Goal: Transaction & Acquisition: Subscribe to service/newsletter

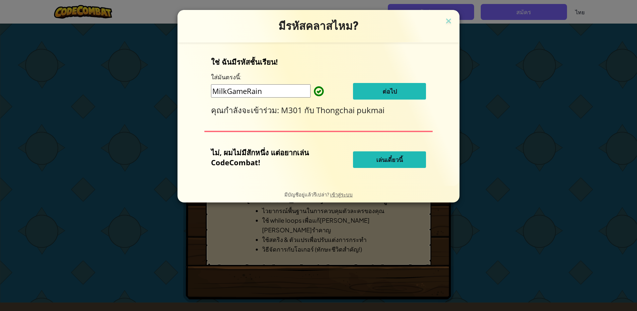
click at [392, 162] on span "เล่นเดี๋ยวนี้" at bounding box center [389, 160] width 27 height 8
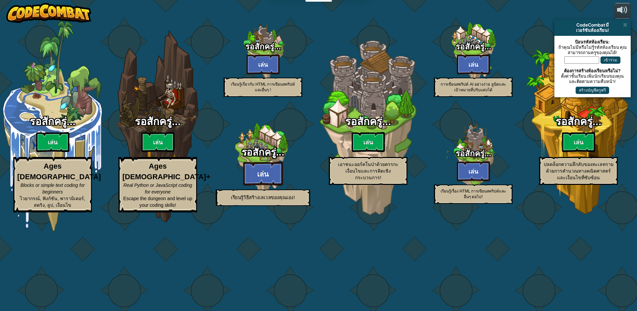
select select "th"
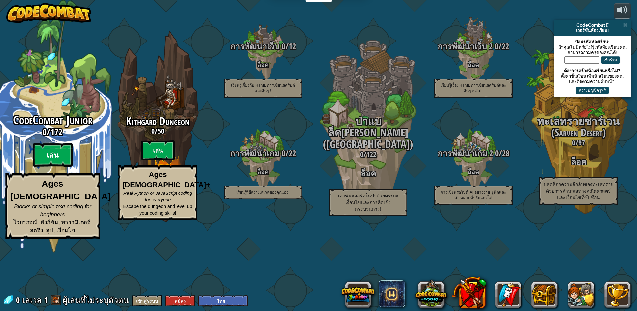
click at [62, 167] on btn "เล่น" at bounding box center [53, 155] width 40 height 24
select select "th"
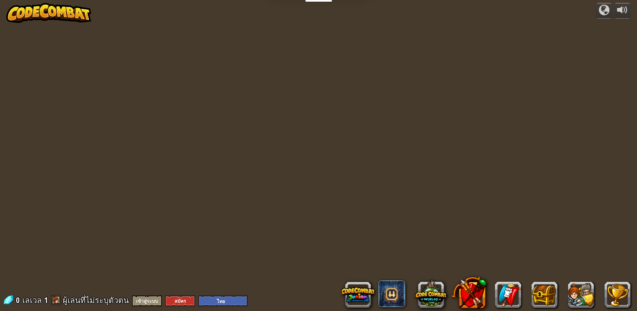
select select "th"
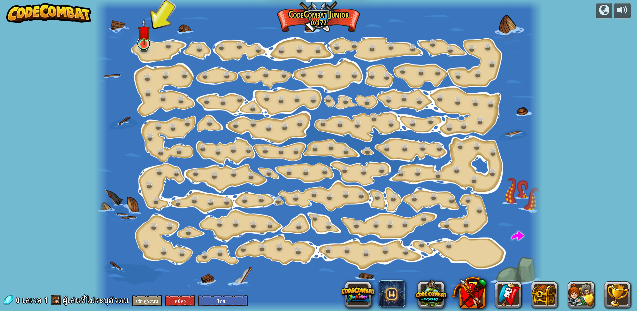
click at [143, 49] on link at bounding box center [143, 43] width 13 height 13
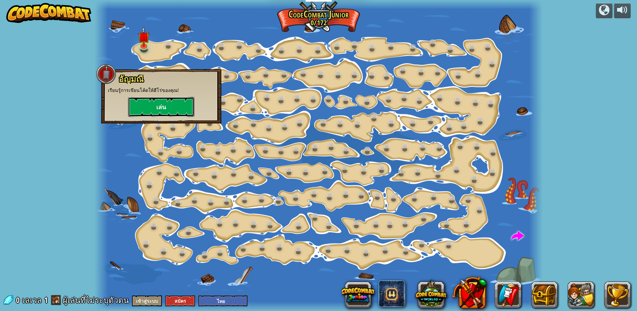
click at [150, 105] on button "เล่น" at bounding box center [161, 107] width 66 height 20
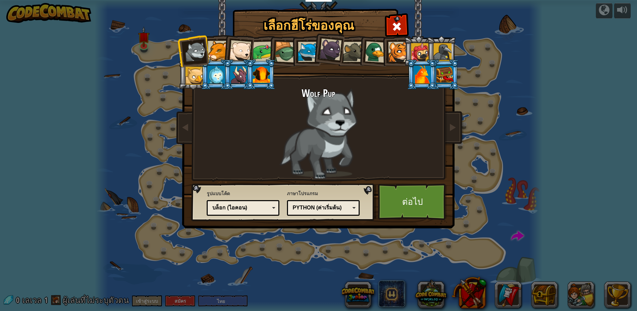
click at [256, 52] on div at bounding box center [263, 51] width 21 height 21
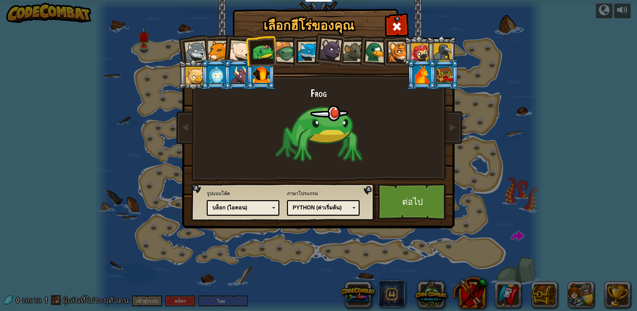
drag, startPoint x: 285, startPoint y: 52, endPoint x: 333, endPoint y: 55, distance: 47.9
click at [303, 36] on ol at bounding box center [319, 36] width 274 height 0
drag, startPoint x: 337, startPoint y: 55, endPoint x: 389, endPoint y: 54, distance: 52.8
click at [380, 36] on ol at bounding box center [319, 36] width 274 height 0
drag, startPoint x: 392, startPoint y: 54, endPoint x: 373, endPoint y: 51, distance: 19.8
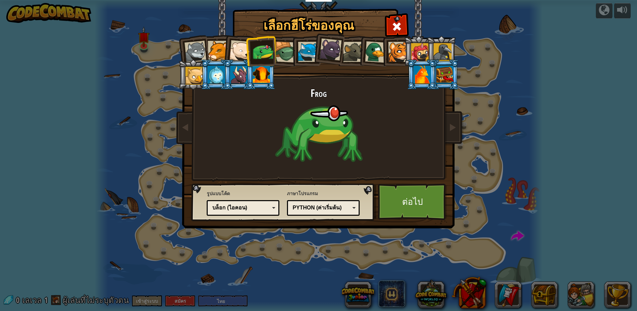
click at [383, 53] on li at bounding box center [396, 51] width 30 height 30
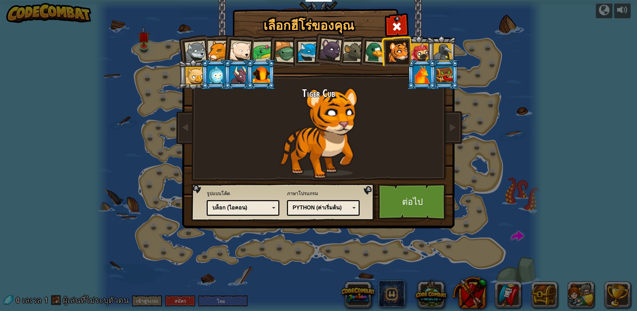
drag, startPoint x: 362, startPoint y: 51, endPoint x: 329, endPoint y: 54, distance: 33.0
click at [352, 36] on ol at bounding box center [319, 36] width 274 height 0
click at [318, 54] on li at bounding box center [328, 48] width 33 height 33
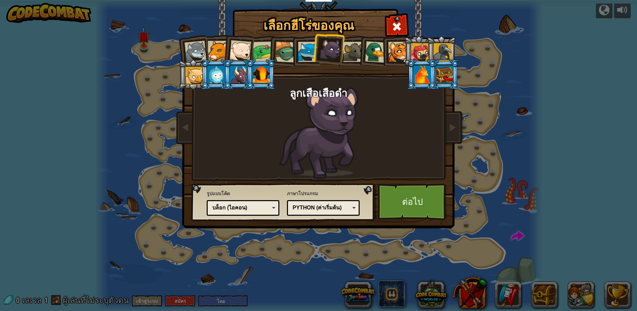
click at [348, 54] on div at bounding box center [353, 52] width 20 height 20
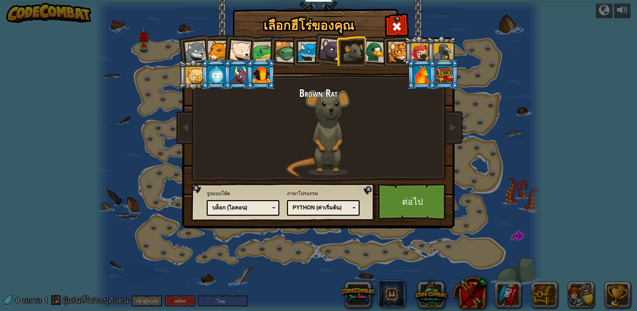
drag, startPoint x: 381, startPoint y: 49, endPoint x: 387, endPoint y: 48, distance: 6.0
click at [382, 48] on li at bounding box center [396, 51] width 30 height 30
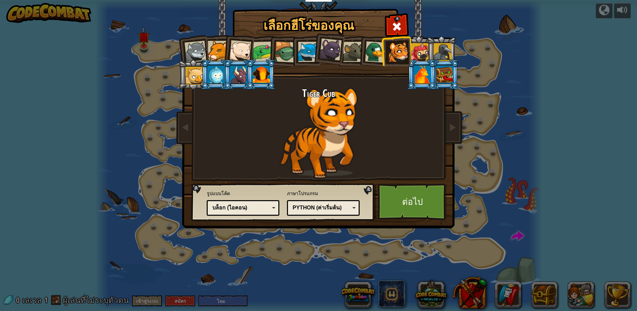
drag, startPoint x: 404, startPoint y: 49, endPoint x: 426, endPoint y: 53, distance: 23.0
click at [404, 49] on div at bounding box center [398, 52] width 20 height 20
drag, startPoint x: 427, startPoint y: 53, endPoint x: 435, endPoint y: 53, distance: 7.6
click at [428, 53] on li at bounding box center [441, 51] width 30 height 30
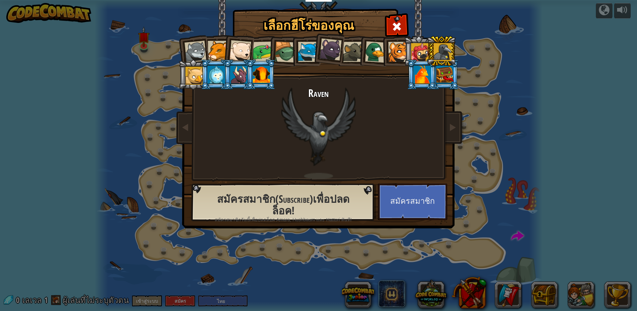
click at [435, 53] on div at bounding box center [443, 52] width 18 height 18
click at [435, 69] on li at bounding box center [422, 74] width 30 height 30
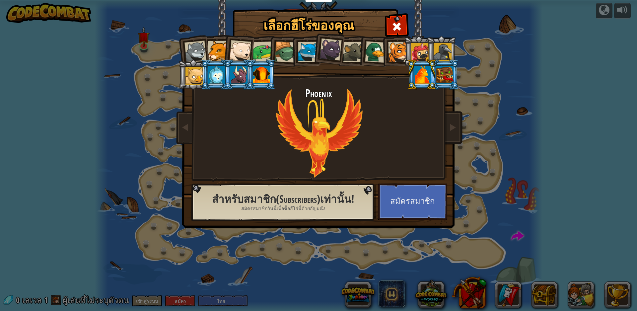
click at [448, 71] on div at bounding box center [444, 75] width 17 height 18
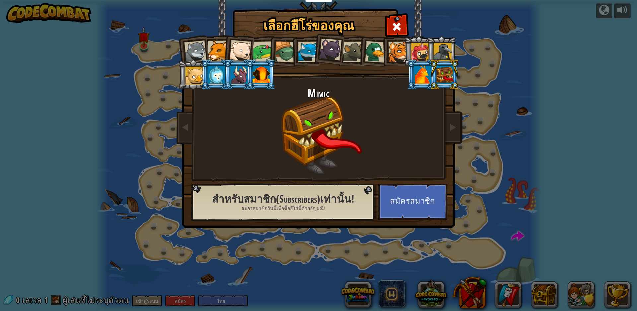
click at [268, 80] on div at bounding box center [261, 75] width 17 height 18
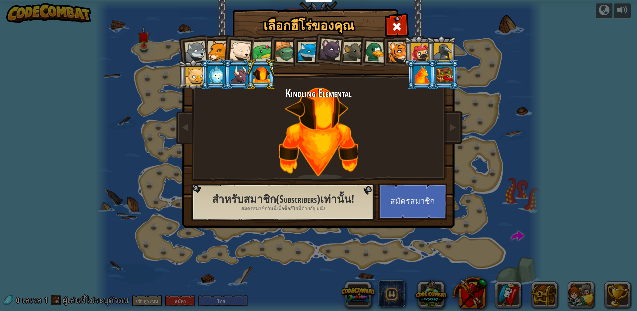
click at [235, 72] on div at bounding box center [238, 75] width 17 height 18
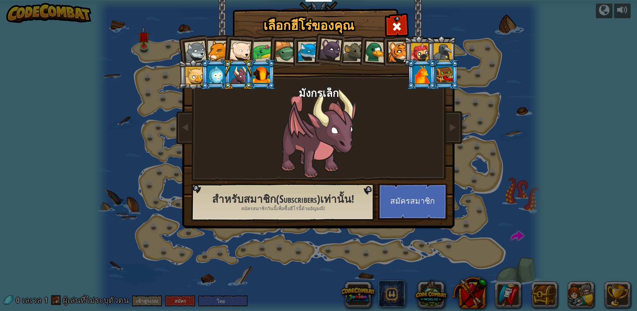
click at [220, 72] on div at bounding box center [216, 75] width 17 height 18
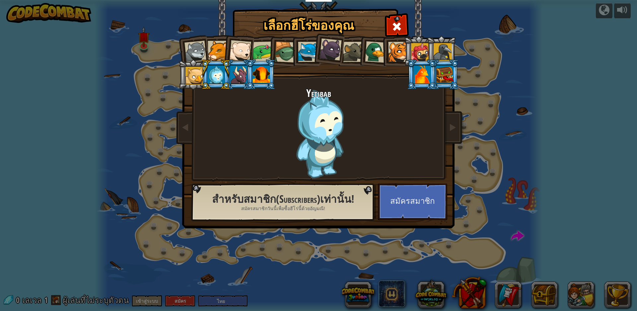
drag, startPoint x: 189, startPoint y: 74, endPoint x: 209, endPoint y: 67, distance: 21.6
click at [190, 74] on div at bounding box center [195, 76] width 18 height 18
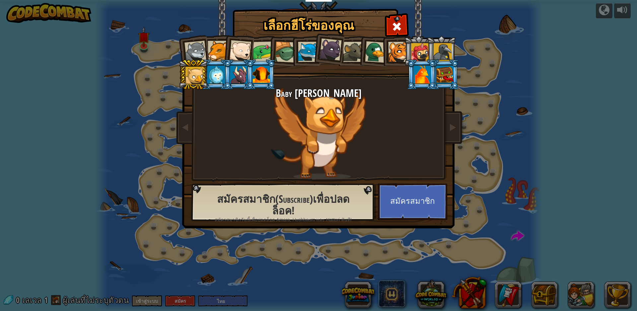
click at [403, 53] on div at bounding box center [398, 52] width 20 height 20
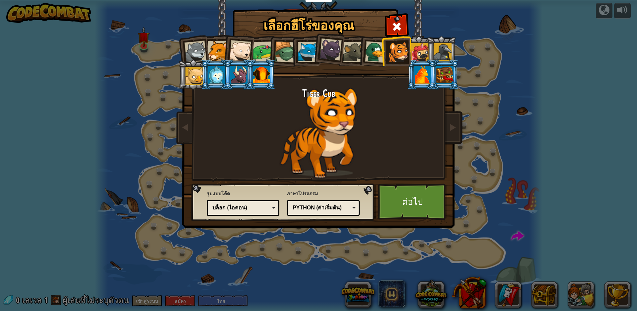
click at [423, 51] on div at bounding box center [420, 52] width 18 height 18
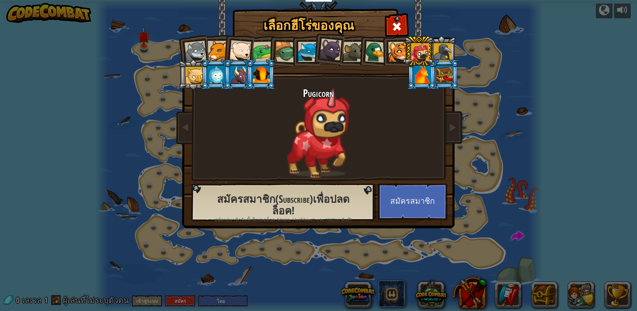
click at [355, 53] on div at bounding box center [353, 52] width 20 height 20
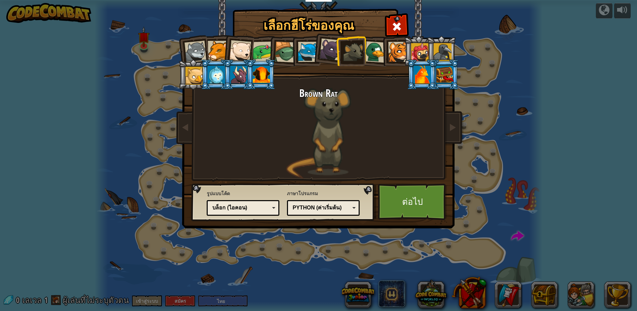
click at [386, 51] on li at bounding box center [396, 51] width 30 height 30
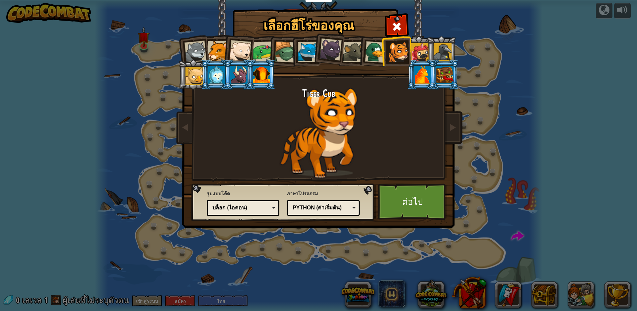
click at [315, 50] on li at bounding box center [328, 48] width 33 height 33
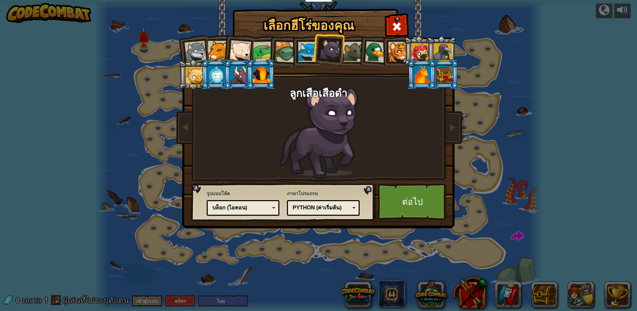
click at [294, 49] on li at bounding box center [306, 51] width 30 height 30
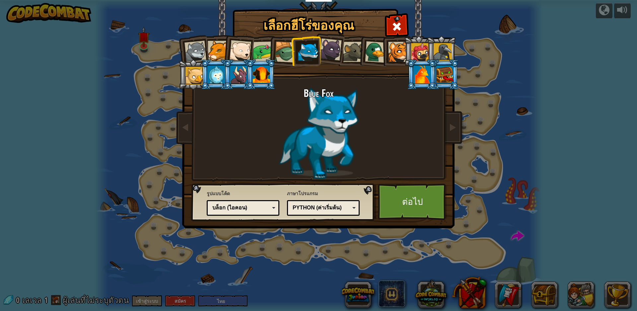
click at [290, 49] on div at bounding box center [285, 51] width 21 height 21
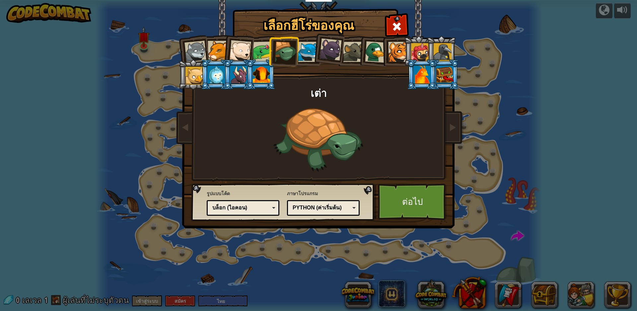
click at [246, 56] on div at bounding box center [240, 51] width 22 height 22
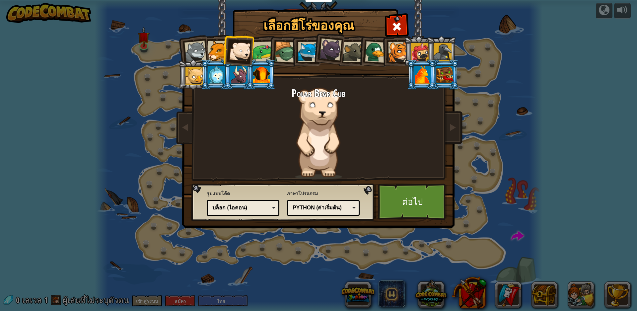
click at [219, 52] on div at bounding box center [218, 51] width 20 height 20
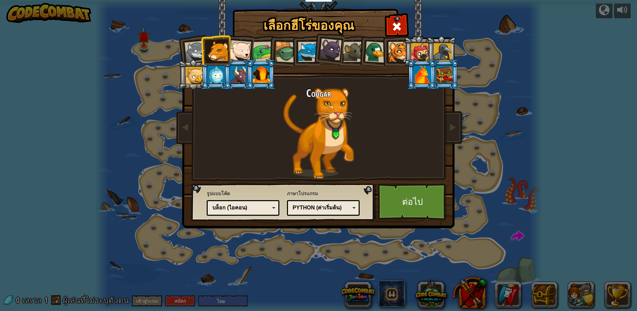
click at [485, 66] on div "เลือกฮีโร่ของคุณ 0 Wolf Pup Cougar Polar Bear Cub Frog เต่า Blue Fox ลูกเสือ[PE…" at bounding box center [318, 155] width 637 height 311
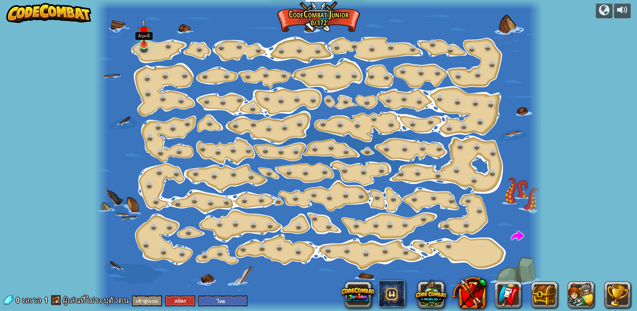
click at [143, 44] on img at bounding box center [144, 31] width 12 height 27
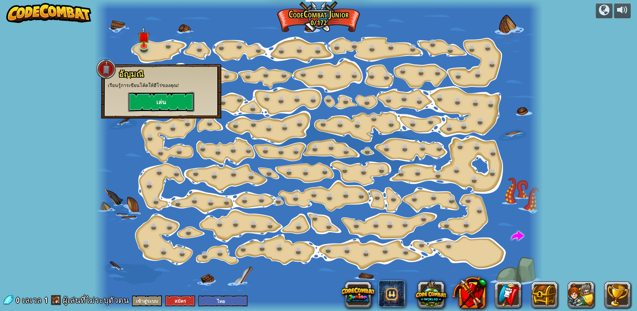
click at [171, 106] on button "เล่น" at bounding box center [161, 102] width 66 height 20
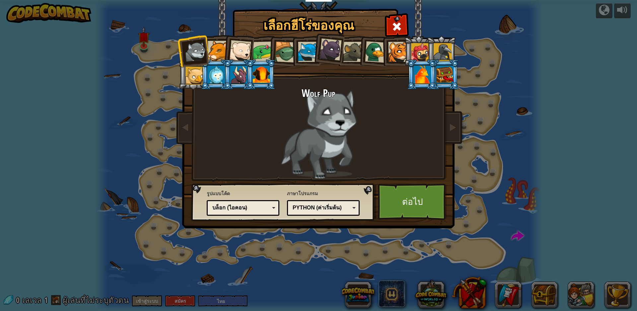
click at [427, 71] on div at bounding box center [422, 75] width 17 height 18
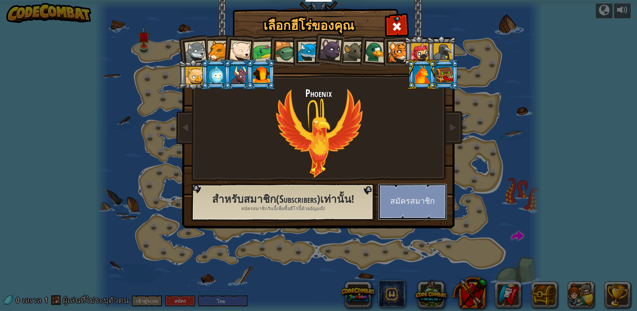
click at [415, 189] on button "สมัครสมาชิก" at bounding box center [412, 202] width 69 height 37
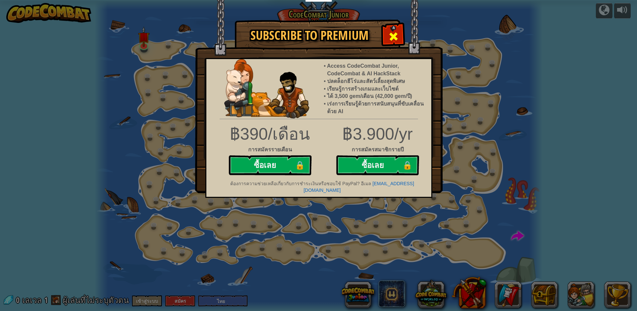
click at [387, 40] on div at bounding box center [393, 35] width 21 height 21
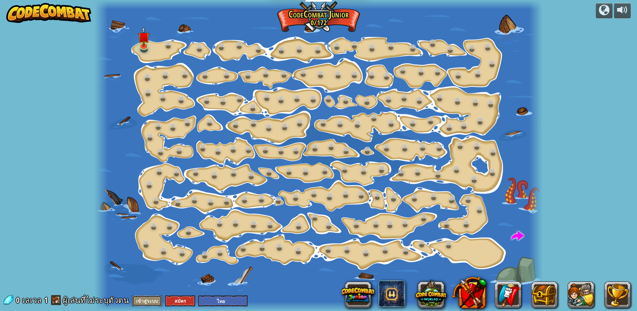
click at [147, 300] on button "เข้าสู่ระบบ" at bounding box center [147, 300] width 30 height 11
